Goal: Task Accomplishment & Management: Manage account settings

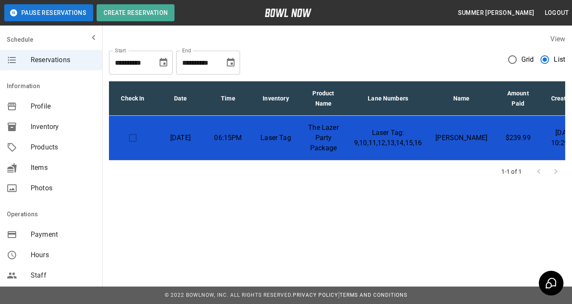
click at [335, 137] on p "The Lazer Party Package" at bounding box center [323, 138] width 34 height 31
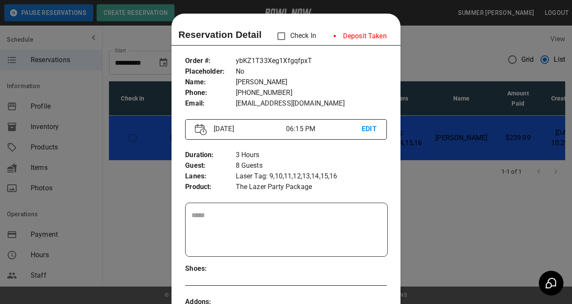
scroll to position [14, 0]
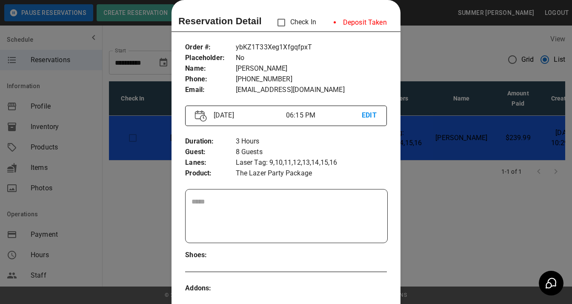
click at [433, 125] on div at bounding box center [286, 152] width 572 height 304
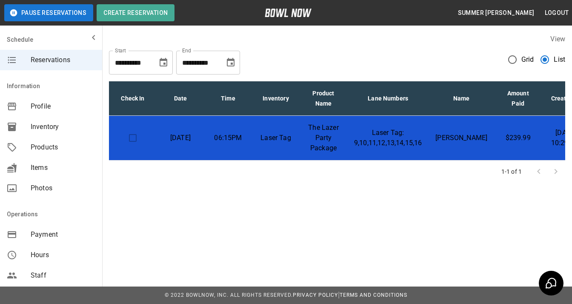
click at [133, 140] on td at bounding box center [133, 138] width 48 height 45
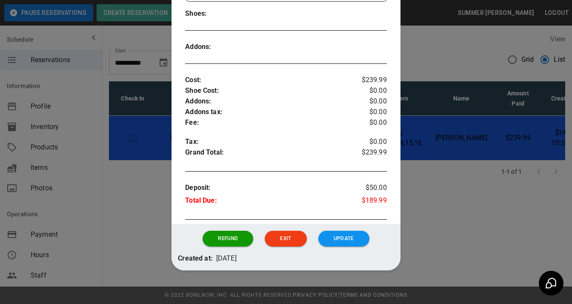
scroll to position [263, 0]
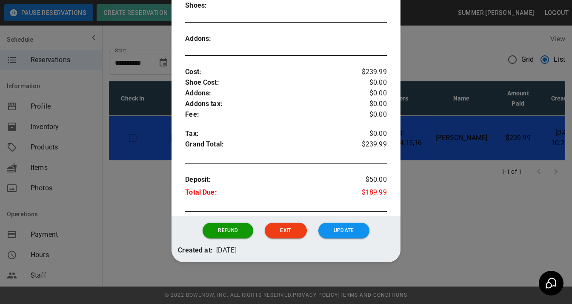
click at [495, 198] on div at bounding box center [286, 152] width 572 height 304
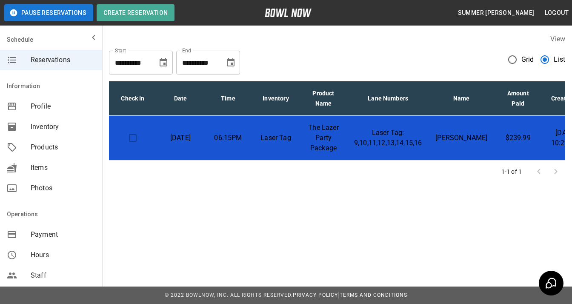
click at [494, 140] on td "$239.99" at bounding box center [518, 138] width 48 height 45
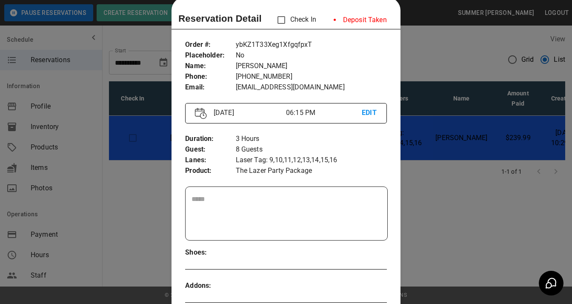
scroll to position [8, 0]
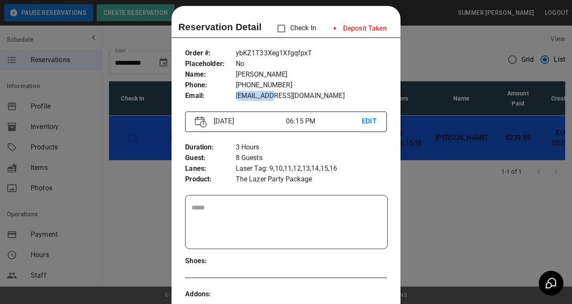
drag, startPoint x: 235, startPoint y: 94, endPoint x: 262, endPoint y: 95, distance: 27.2
click at [262, 95] on p "[EMAIL_ADDRESS][DOMAIN_NAME]" at bounding box center [311, 96] width 151 height 11
drag, startPoint x: 233, startPoint y: 94, endPoint x: 306, endPoint y: 91, distance: 73.2
click at [306, 91] on p "[EMAIL_ADDRESS][DOMAIN_NAME]" at bounding box center [311, 96] width 151 height 11
copy p "[EMAIL_ADDRESS][DOMAIN_NAME]"
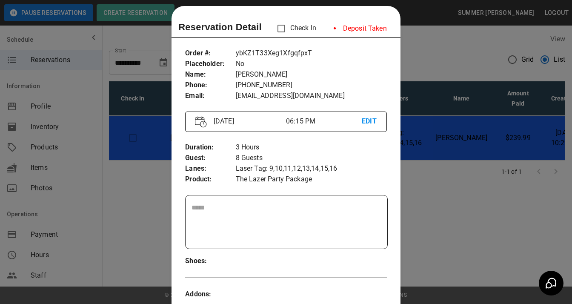
click at [326, 74] on p "[PERSON_NAME]" at bounding box center [311, 74] width 151 height 11
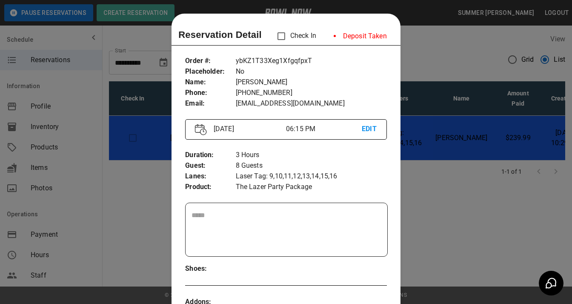
scroll to position [43, 0]
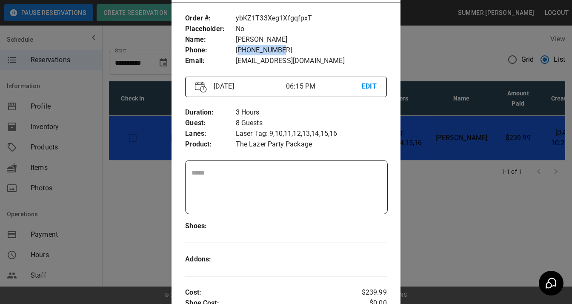
drag, startPoint x: 238, startPoint y: 49, endPoint x: 286, endPoint y: 49, distance: 47.6
click at [286, 49] on p "[PHONE_NUMBER]" at bounding box center [311, 50] width 151 height 11
copy p "12314208432"
drag, startPoint x: 234, startPoint y: 60, endPoint x: 305, endPoint y: 63, distance: 70.3
click at [306, 63] on p "[EMAIL_ADDRESS][DOMAIN_NAME]" at bounding box center [311, 61] width 151 height 11
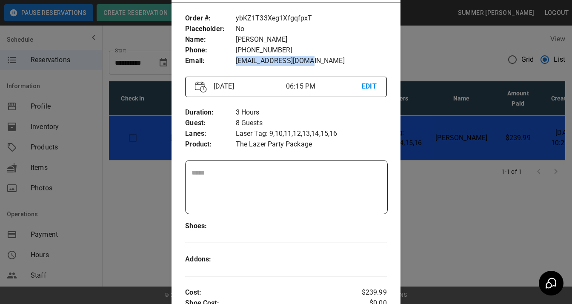
copy p "[EMAIL_ADDRESS][DOMAIN_NAME]"
click at [415, 202] on div at bounding box center [286, 152] width 572 height 304
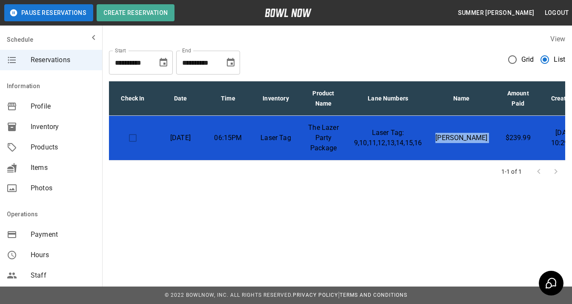
drag, startPoint x: 428, startPoint y: 159, endPoint x: 476, endPoint y: 157, distance: 48.1
click at [476, 157] on tr "[DATE] 06:15PM Laser Tag The Lazer Party Package Laser Tag: 9,10,11,12,13,14,15…" at bounding box center [349, 138] width 480 height 45
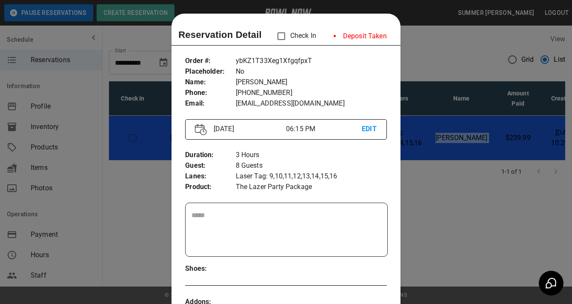
scroll to position [14, 0]
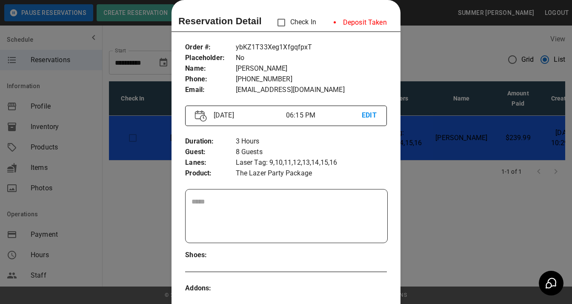
click at [441, 182] on div at bounding box center [286, 152] width 572 height 304
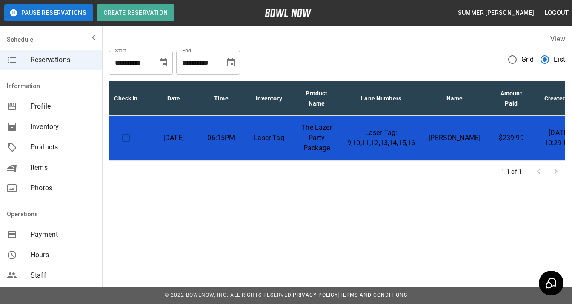
scroll to position [0, 0]
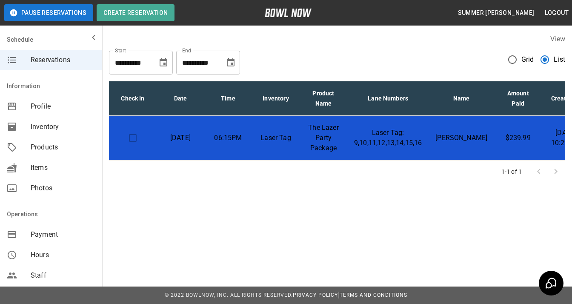
click at [254, 41] on div "View" at bounding box center [337, 39] width 456 height 10
click at [63, 63] on span "Reservations" at bounding box center [63, 60] width 65 height 10
